Goal: Communication & Community: Answer question/provide support

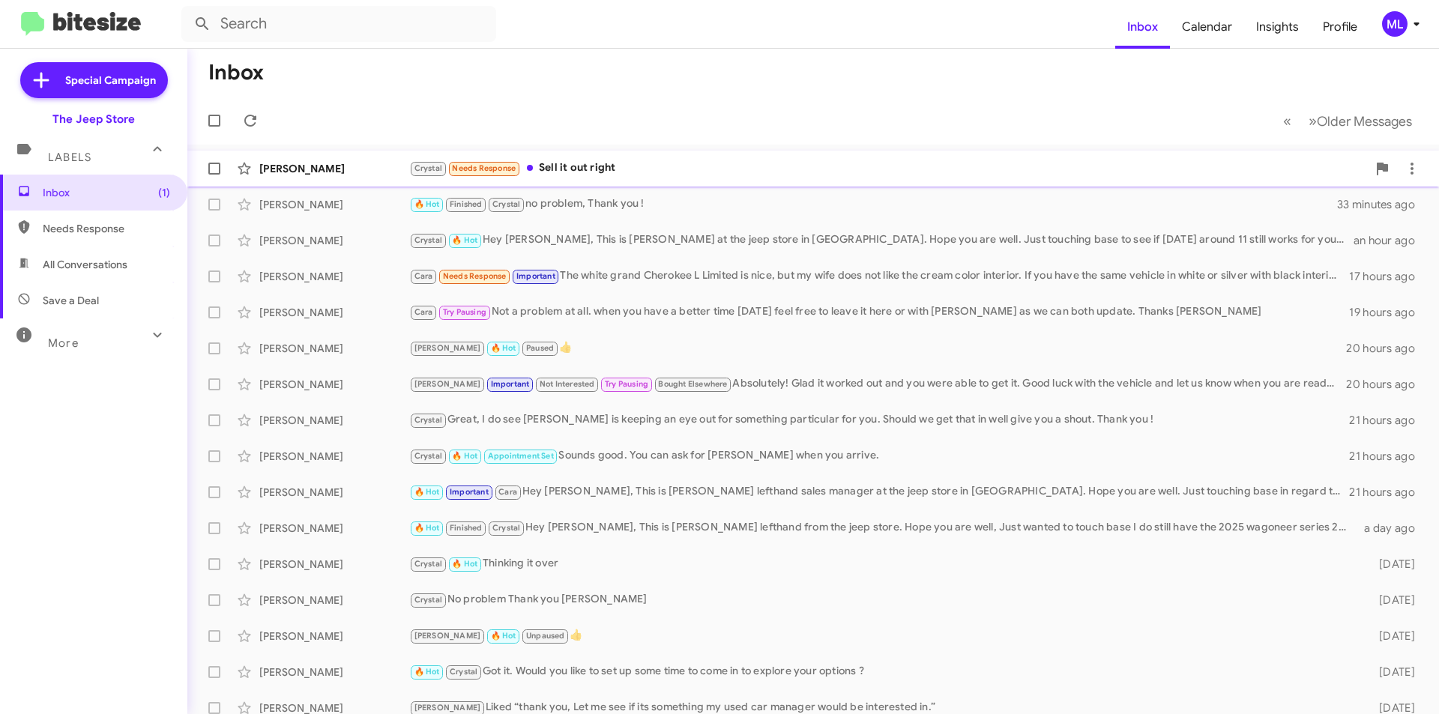
click at [567, 166] on div "Crystal Needs Response Sell it out right" at bounding box center [888, 168] width 958 height 17
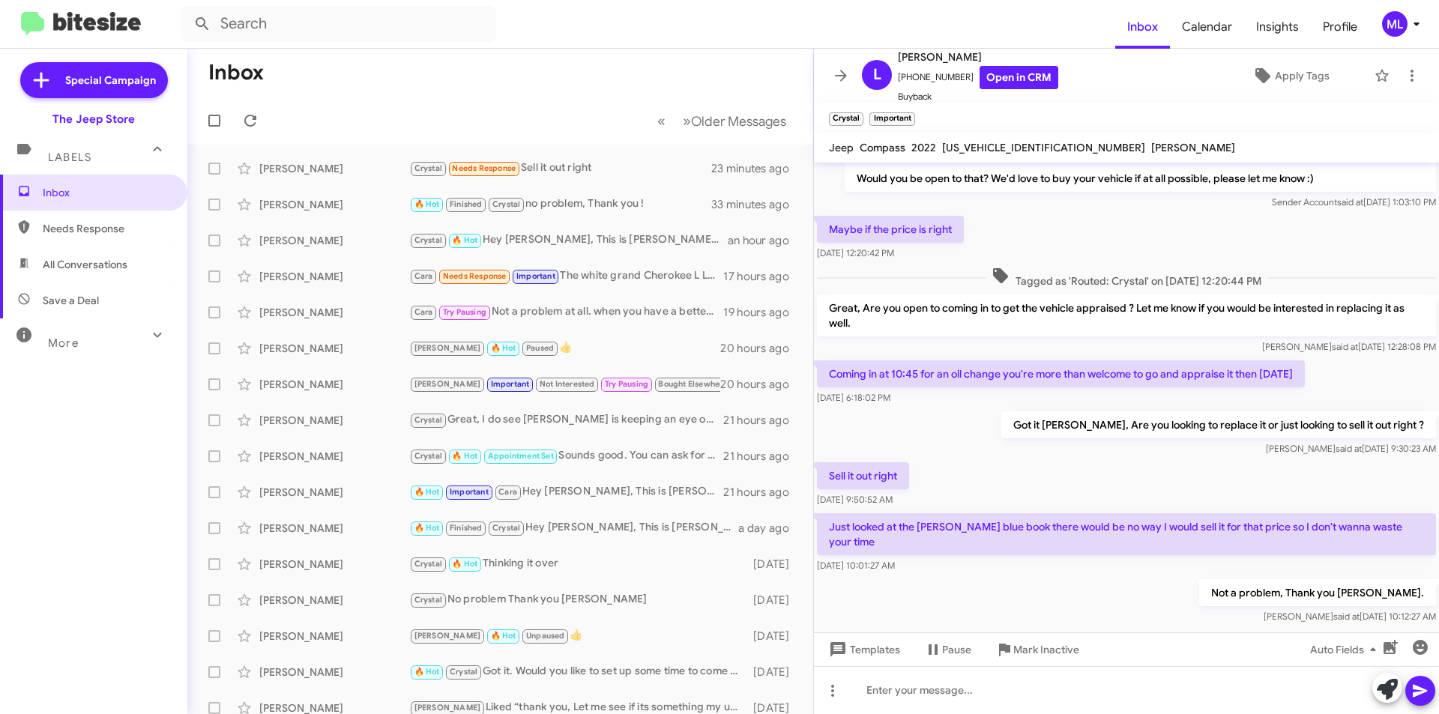
scroll to position [313, 0]
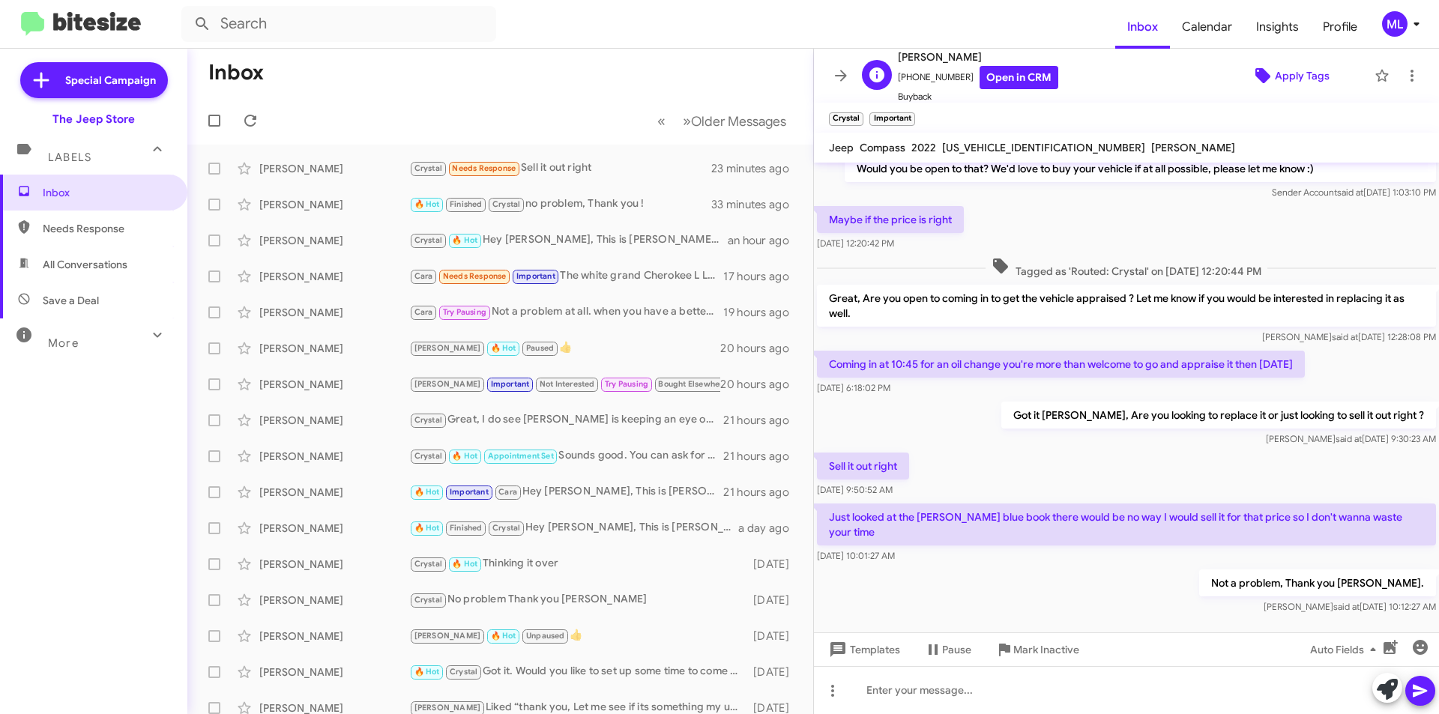
click at [1289, 74] on span "Apply Tags" at bounding box center [1302, 75] width 55 height 27
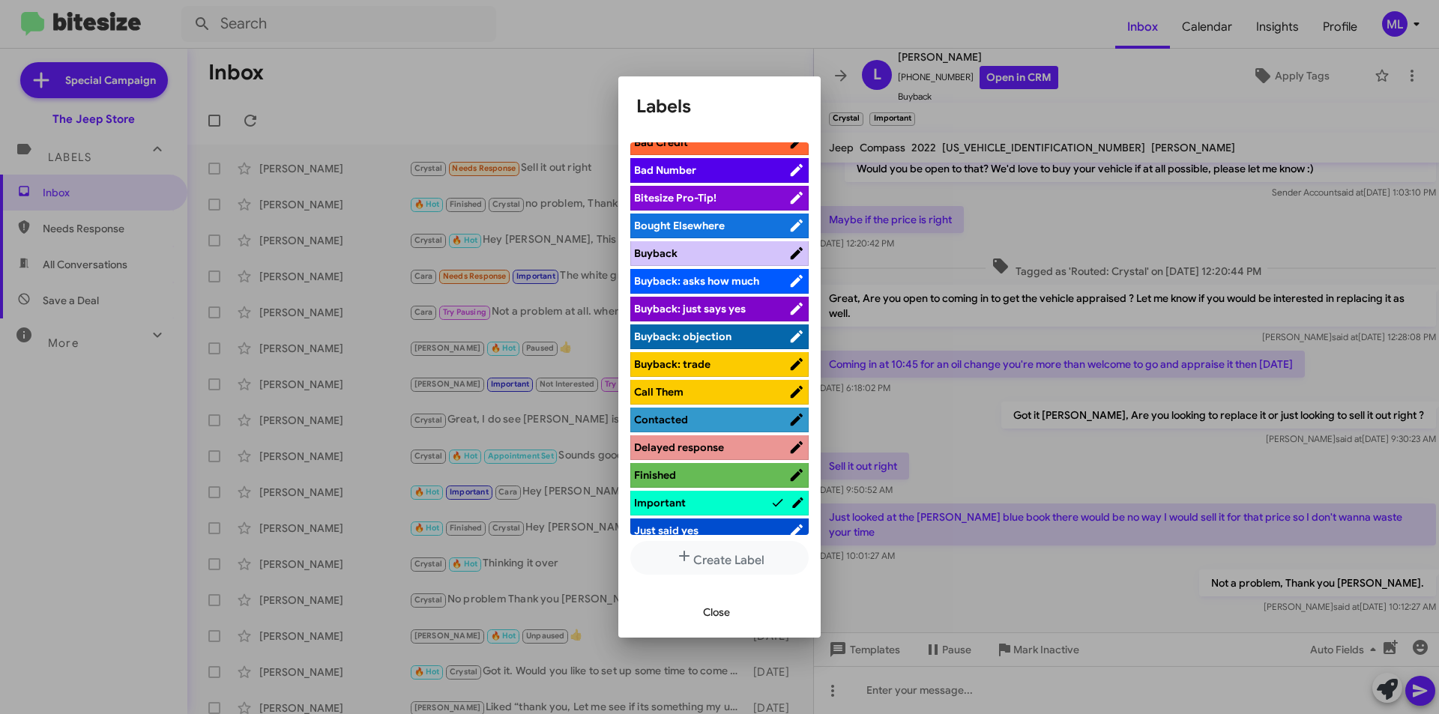
scroll to position [300, 0]
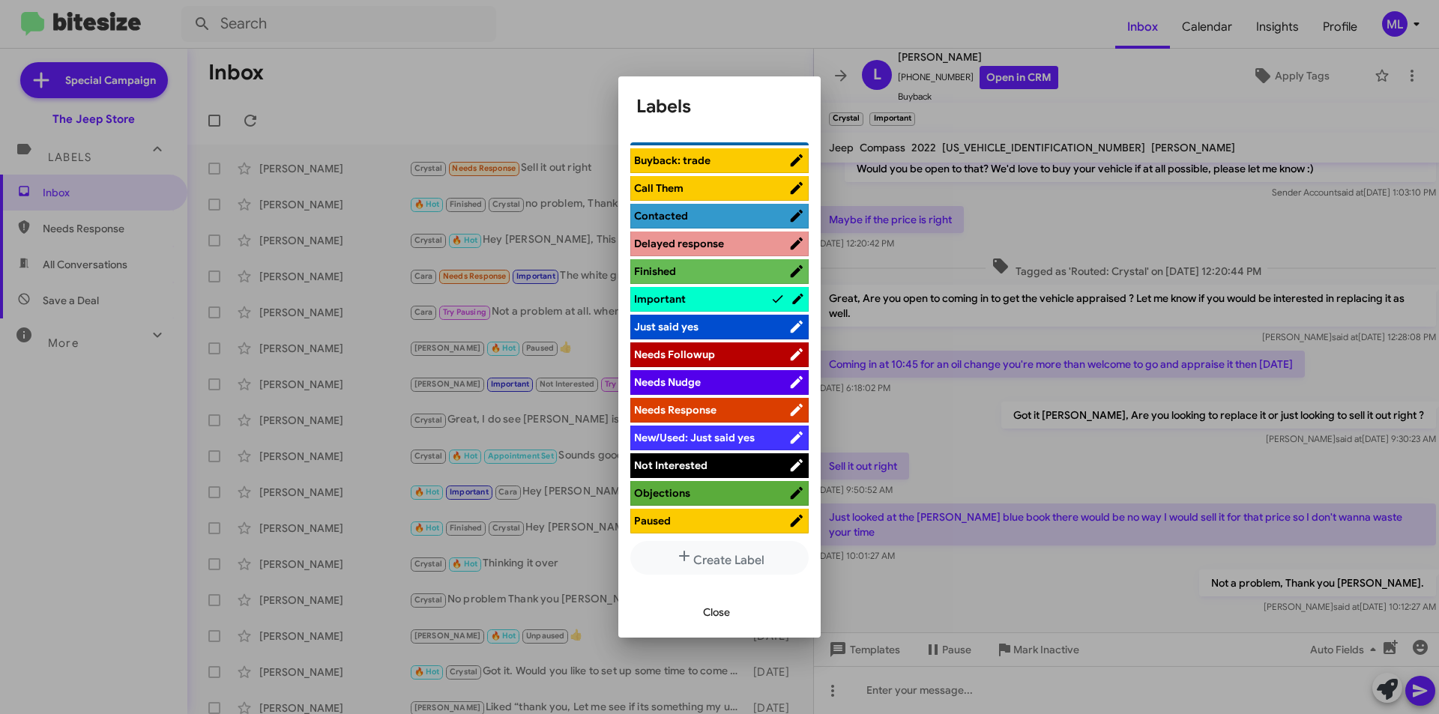
click at [707, 465] on span "Not Interested" at bounding box center [711, 465] width 154 height 15
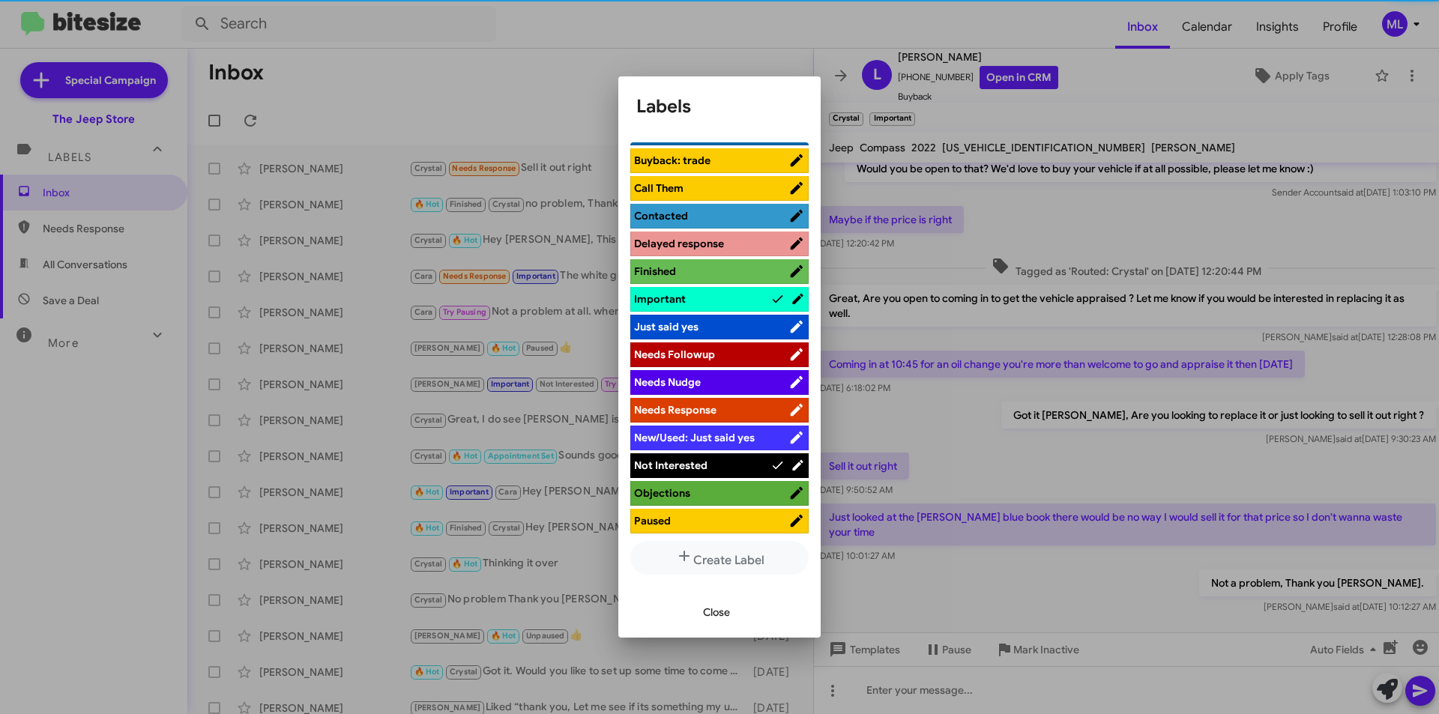
click at [701, 616] on button "Close" at bounding box center [716, 612] width 51 height 27
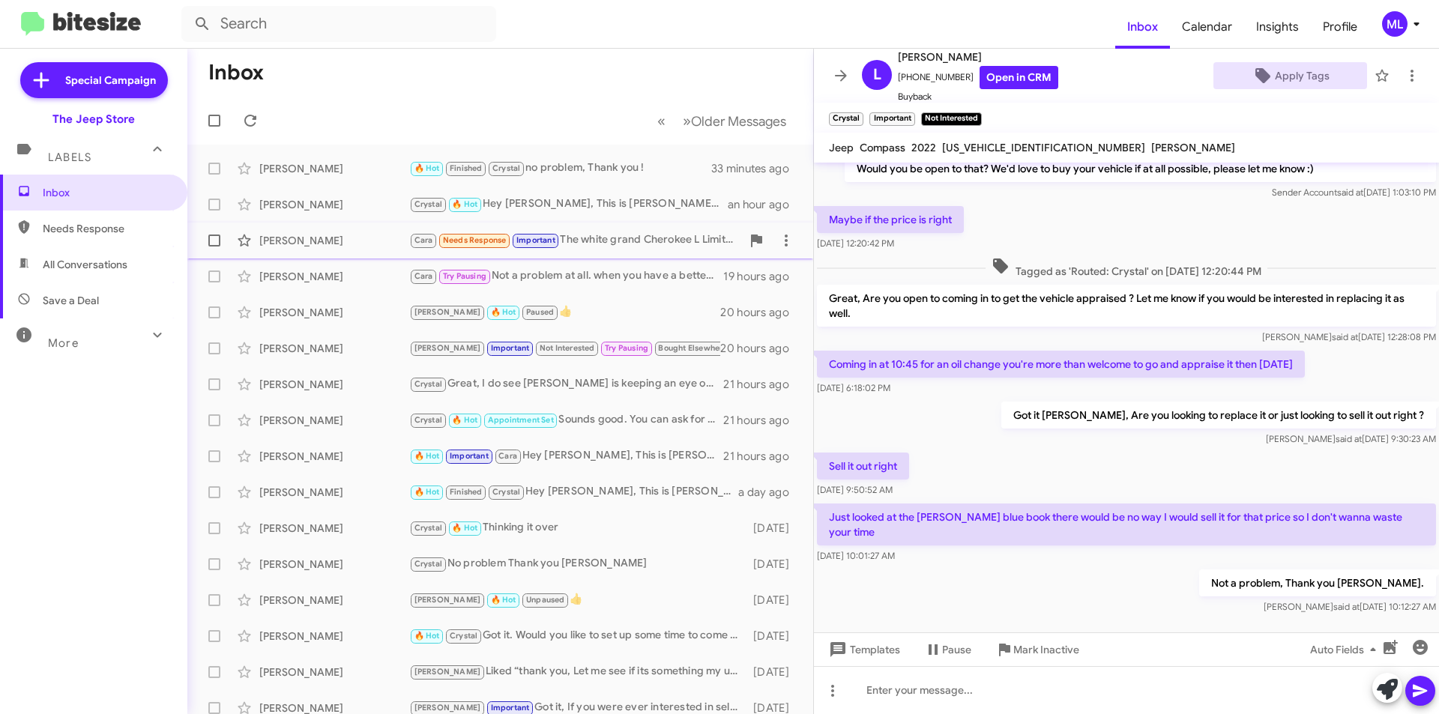
click at [321, 242] on div "[PERSON_NAME]" at bounding box center [334, 240] width 150 height 15
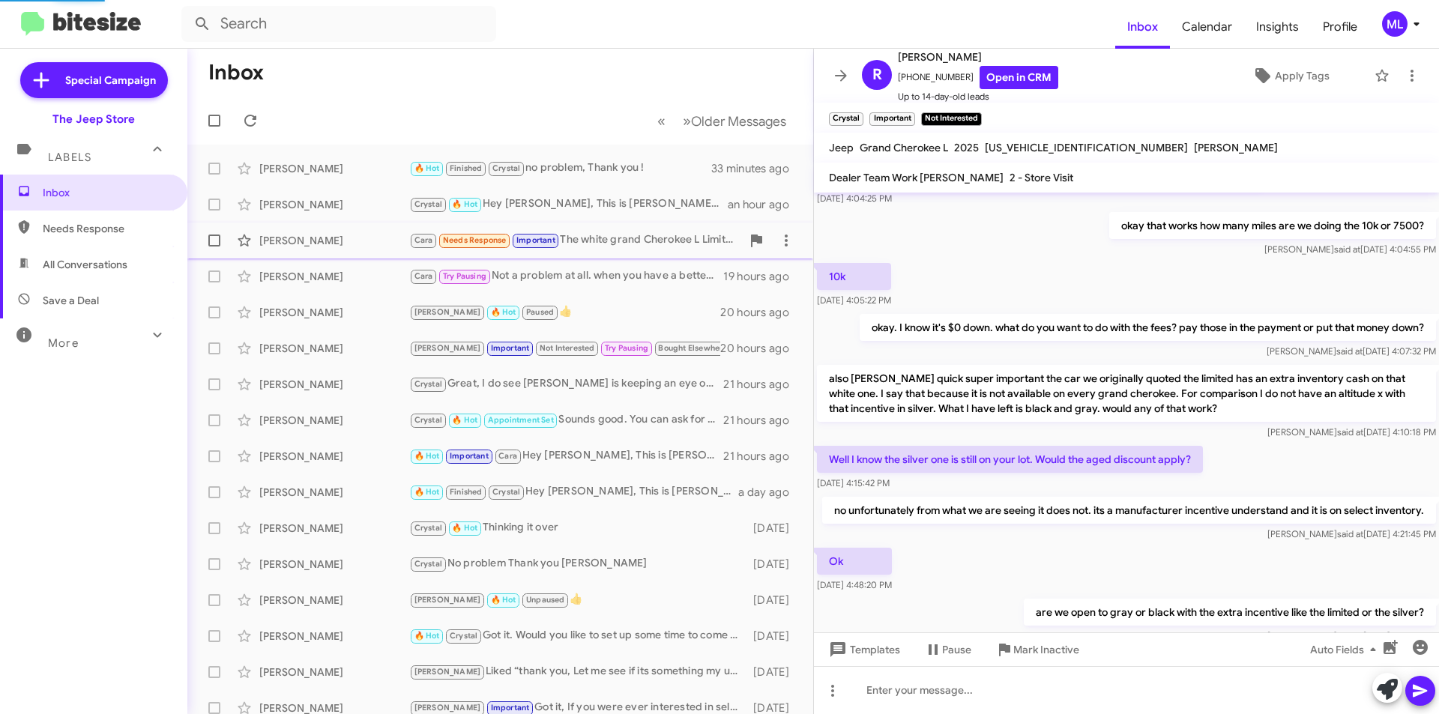
scroll to position [789, 0]
